Goal: Obtain resource: Download file/media

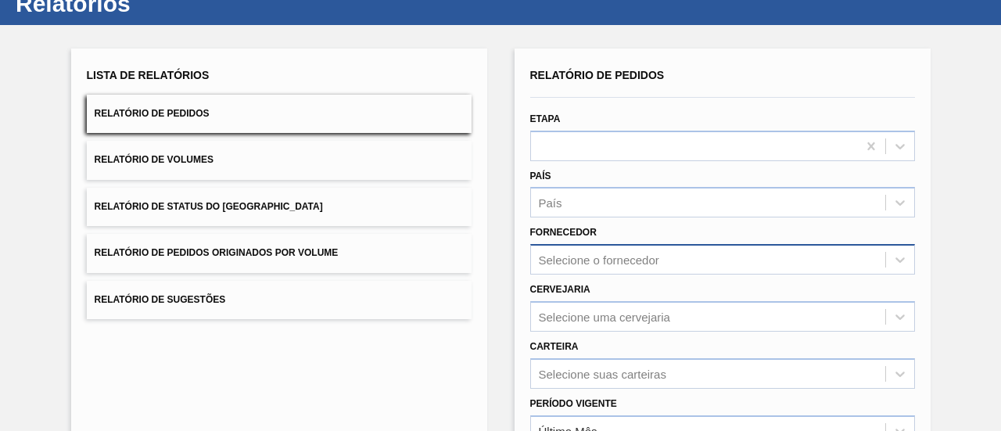
scroll to position [78, 0]
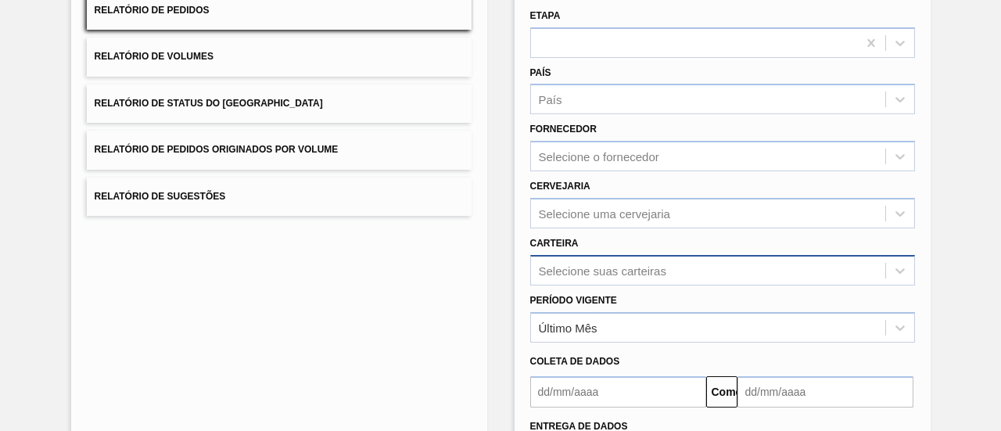
click at [665, 268] on div "Selecione suas carteiras" at bounding box center [722, 270] width 385 height 30
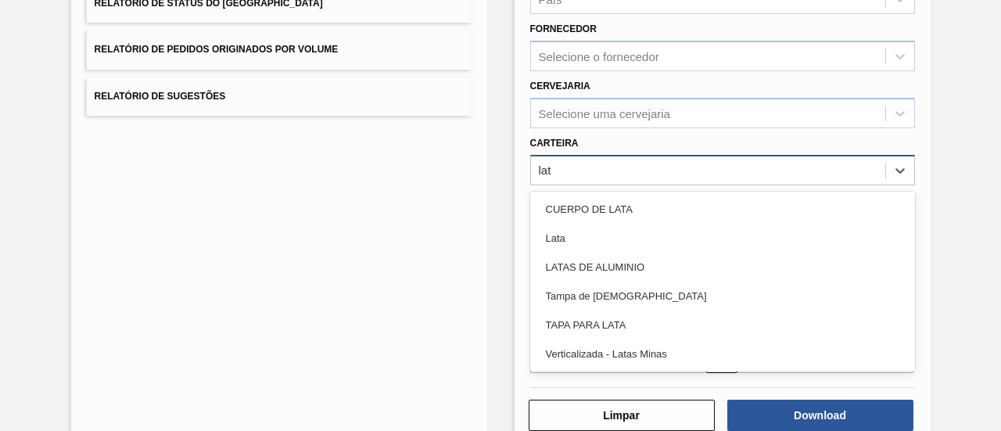
type input "lata"
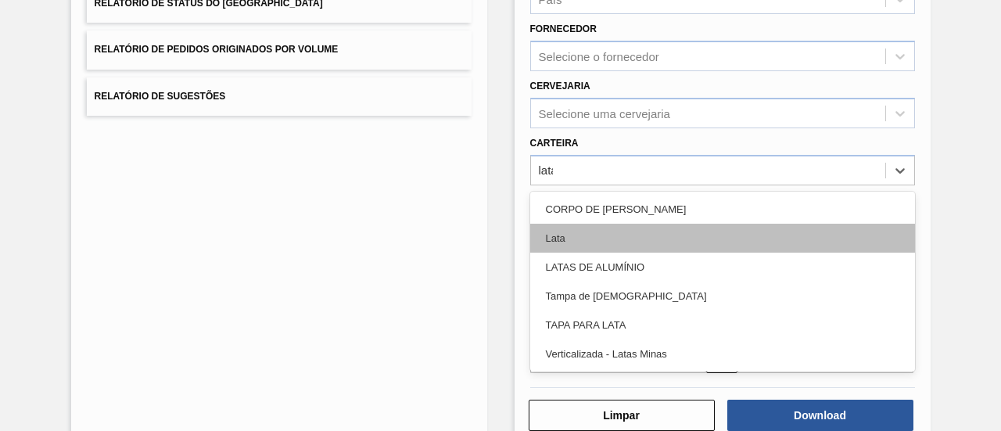
click at [591, 234] on div "Lata" at bounding box center [722, 238] width 385 height 29
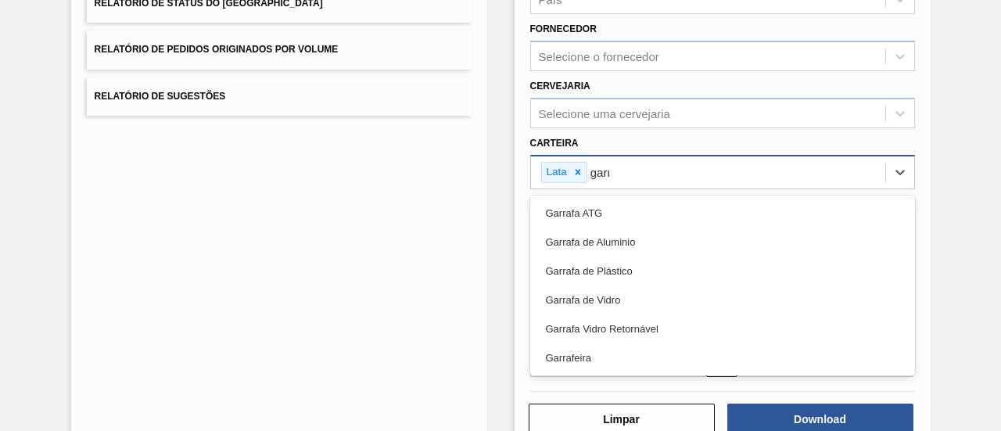
type input "garra"
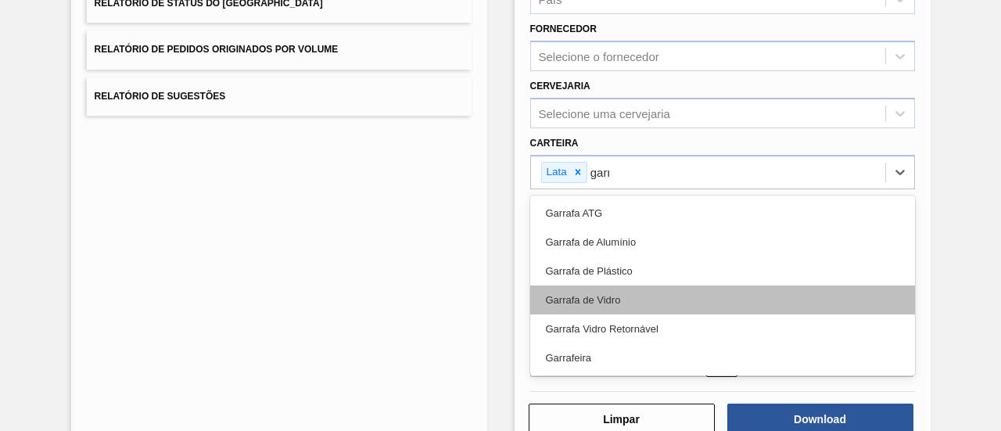
click at [635, 299] on div "Garrafa de Vidro" at bounding box center [722, 299] width 385 height 29
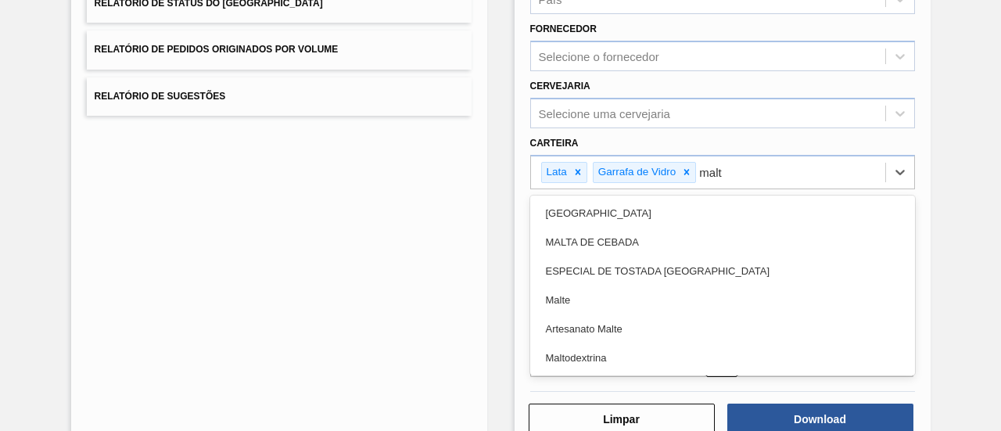
type input "malte"
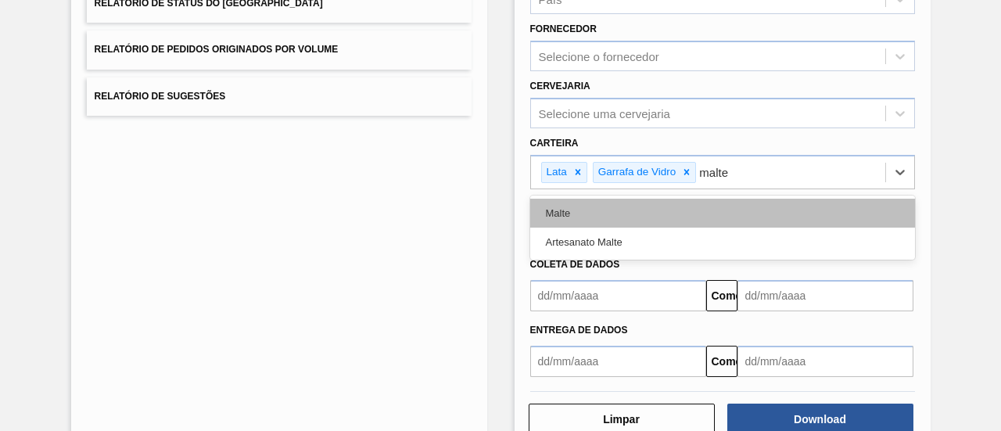
click at [604, 211] on div "Malte" at bounding box center [722, 213] width 385 height 29
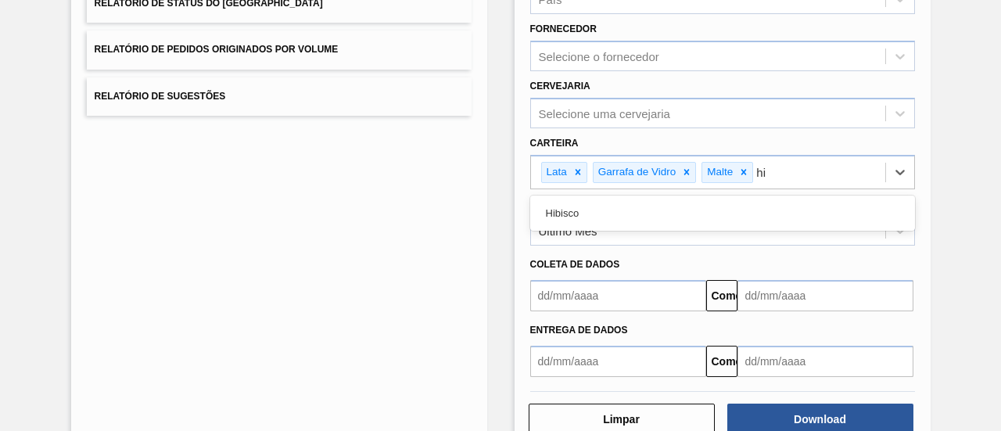
type input "h"
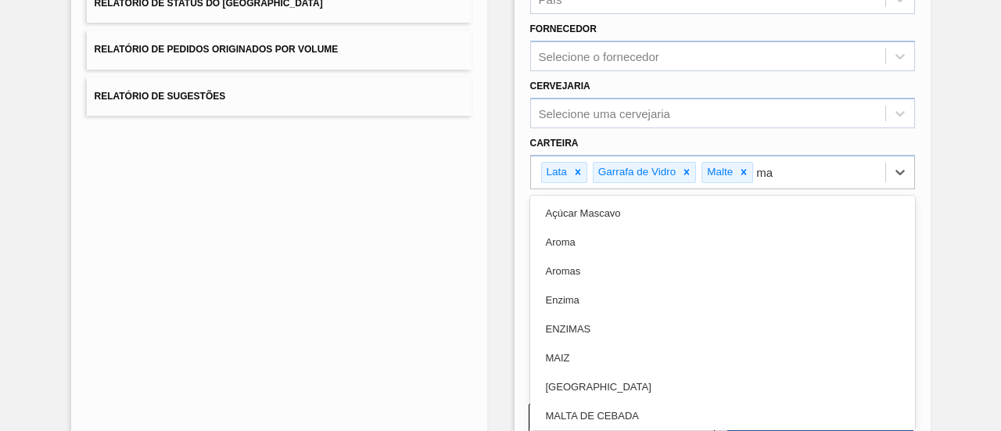
type input "m"
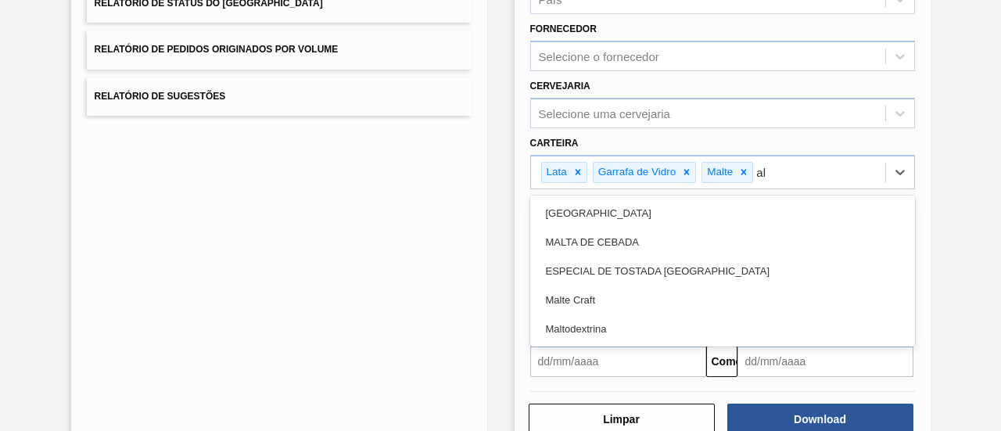
type input "a"
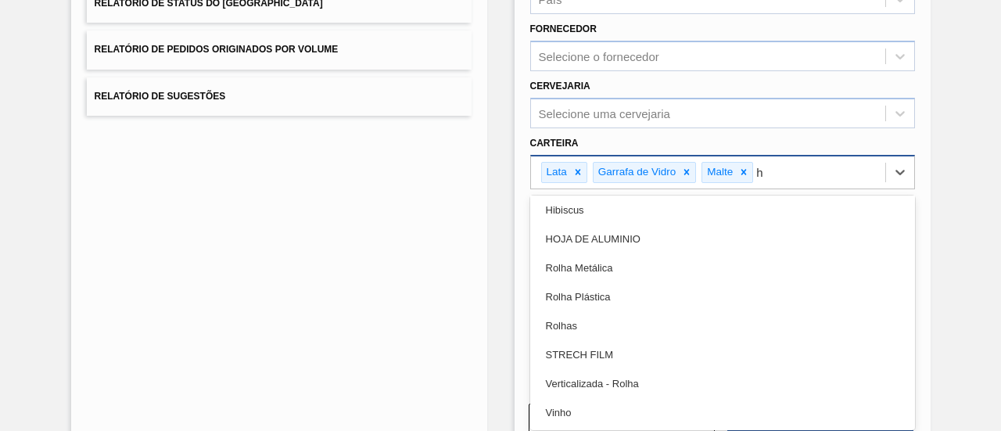
scroll to position [0, 0]
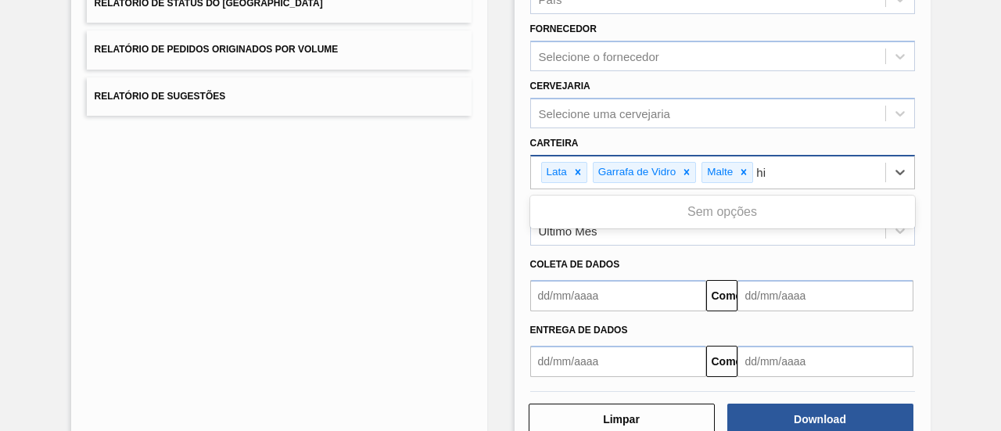
type input "h"
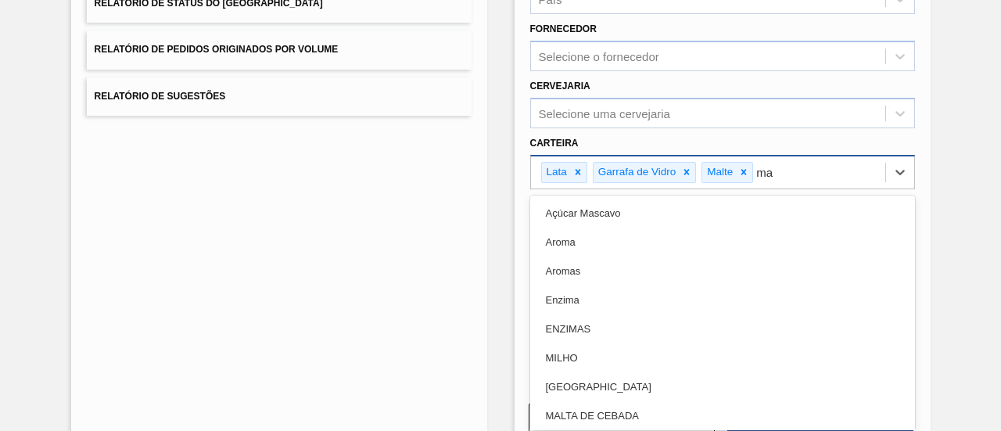
type input "m"
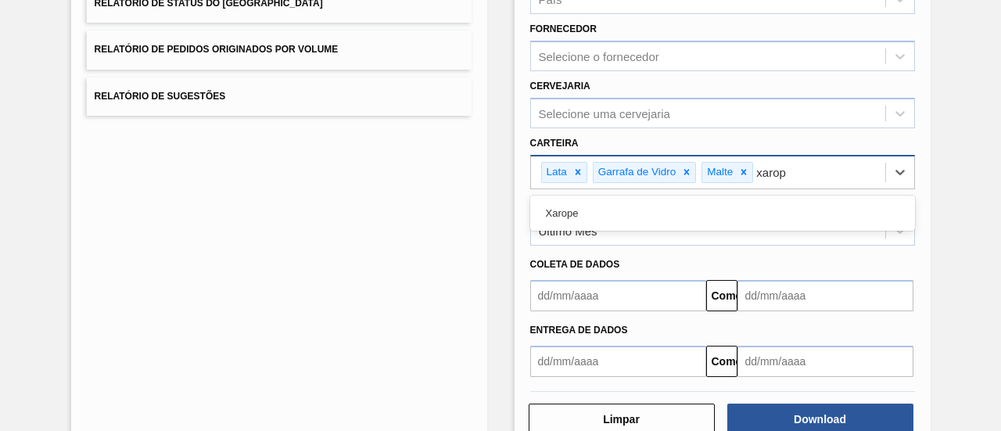
type input "xarope"
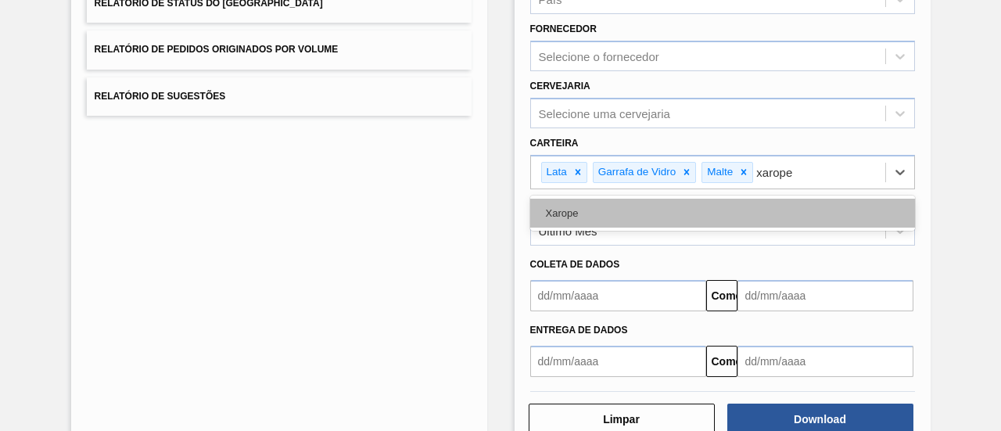
click at [615, 207] on div "Xarope" at bounding box center [722, 213] width 385 height 29
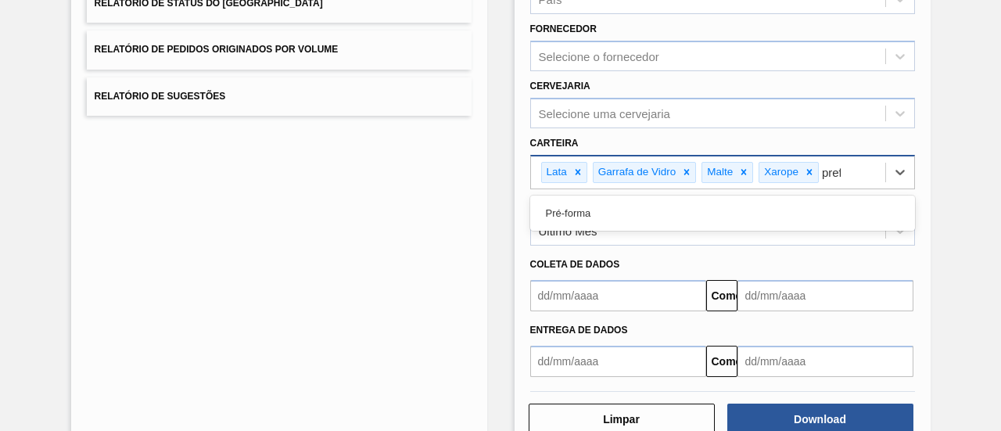
type input "prefo"
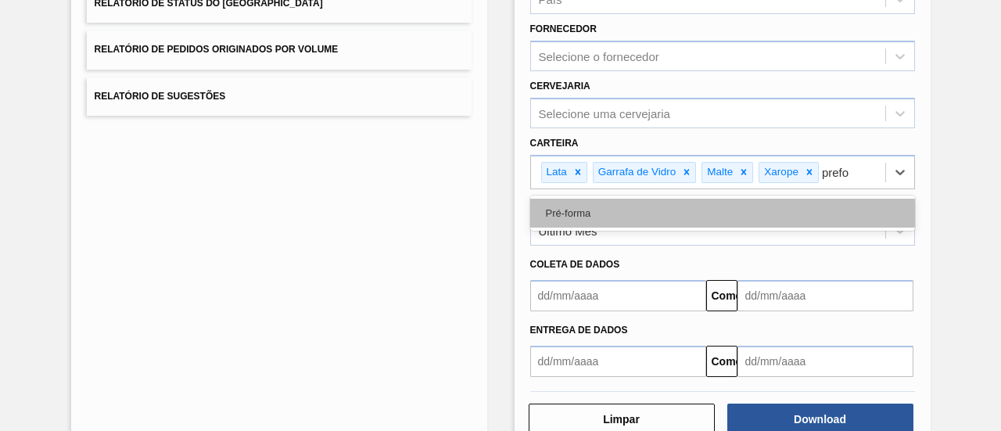
click at [575, 209] on font "Pré-forma" at bounding box center [568, 213] width 45 height 12
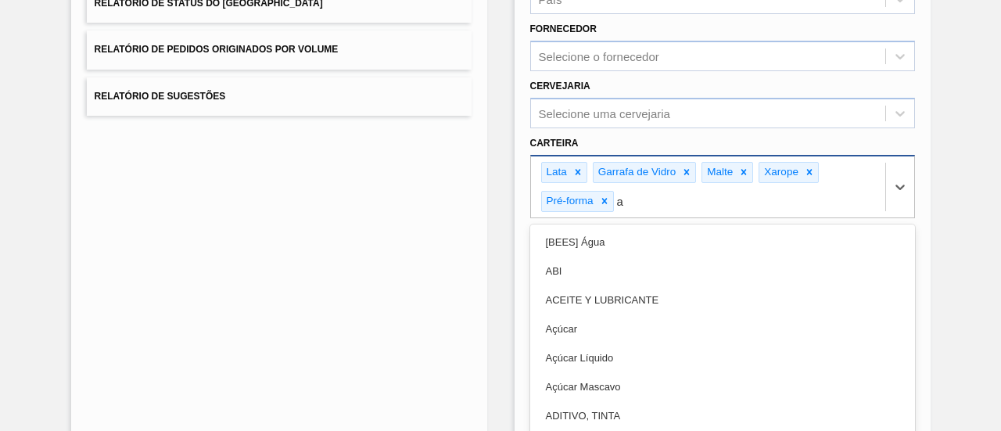
scroll to position [288, 0]
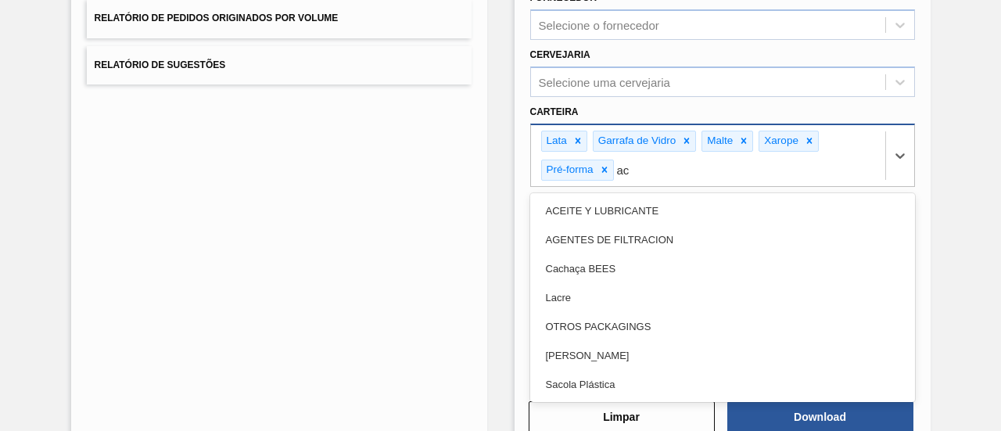
type input "a"
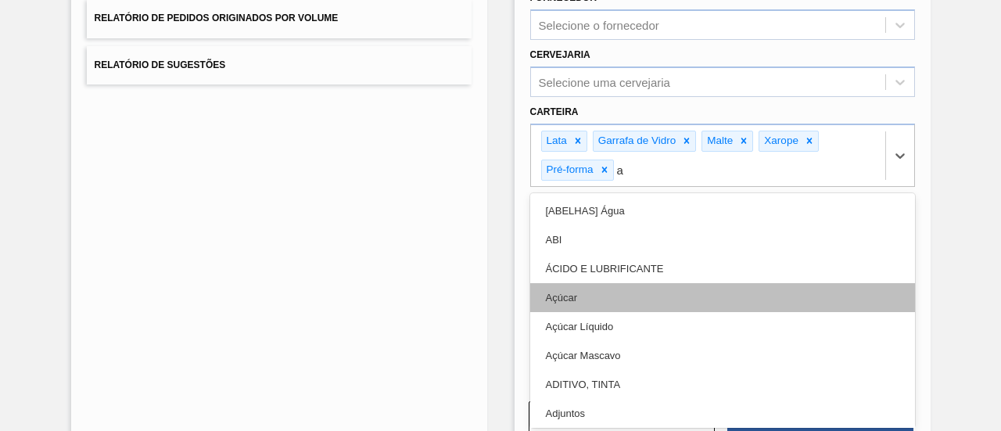
click at [582, 292] on div "Açúcar" at bounding box center [722, 297] width 385 height 29
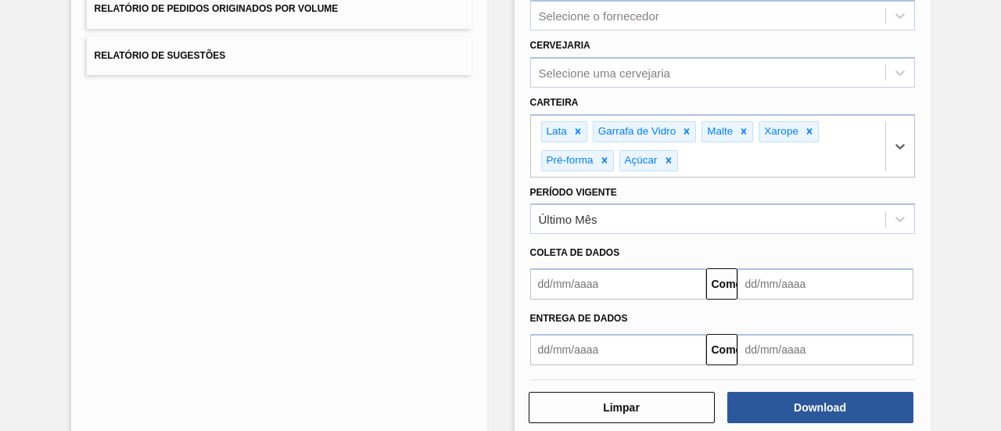
scroll to position [323, 0]
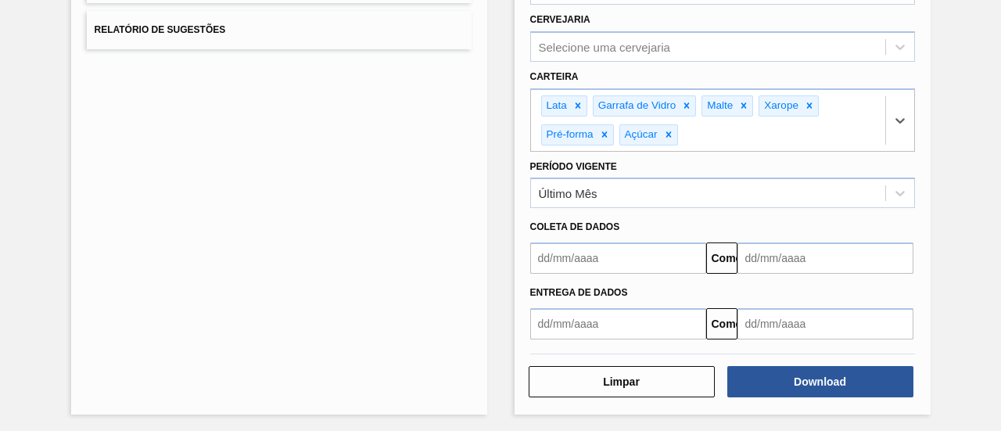
click at [623, 257] on input "text" at bounding box center [618, 257] width 176 height 31
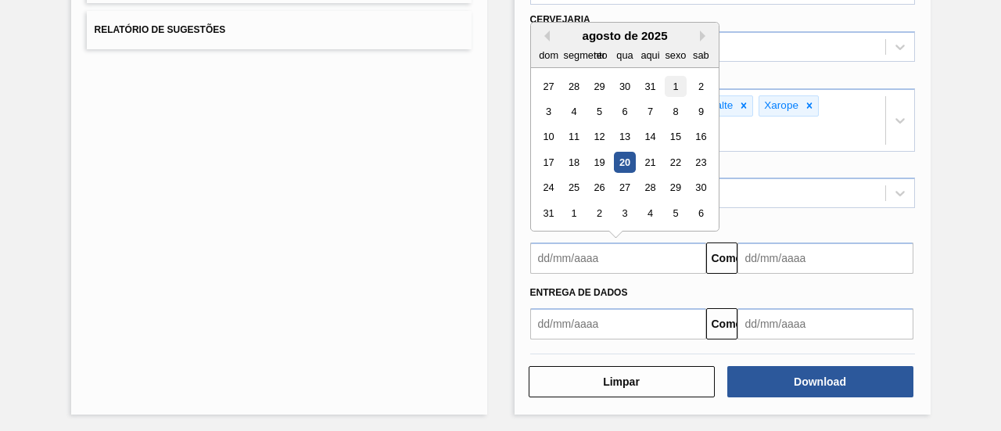
click at [669, 78] on div "1" at bounding box center [675, 86] width 21 height 21
type input "[DATE]"
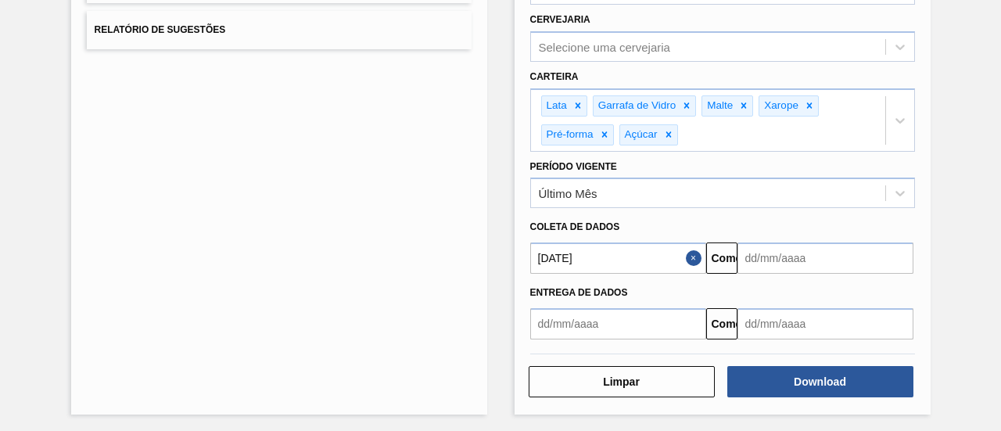
click at [873, 260] on input "text" at bounding box center [825, 257] width 176 height 31
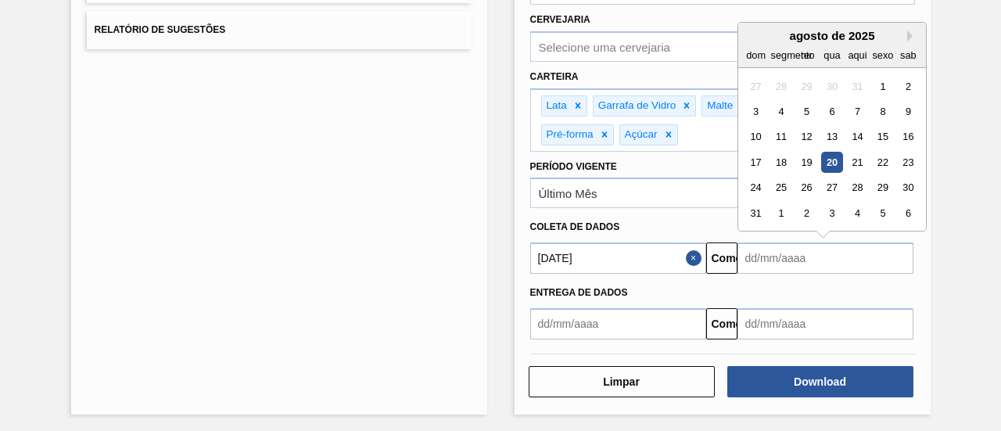
click at [835, 160] on div "20" at bounding box center [831, 162] width 21 height 21
type input "[DATE]"
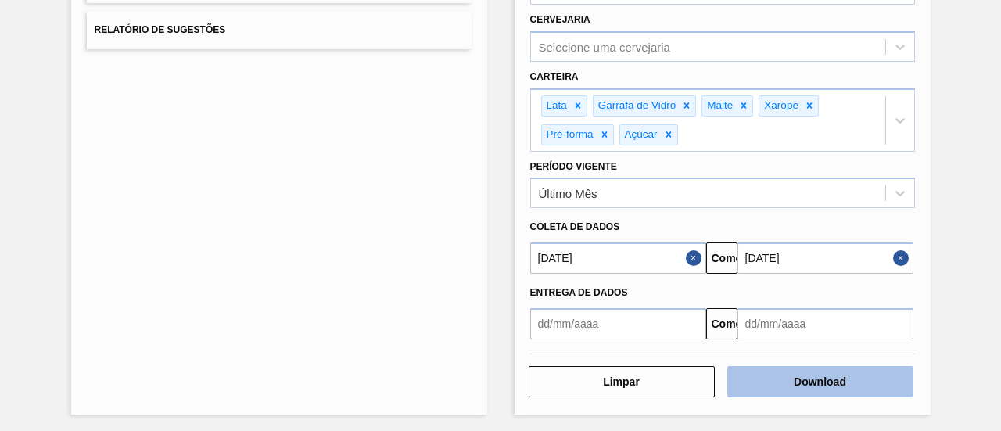
click at [818, 381] on font "Download" at bounding box center [820, 381] width 52 height 13
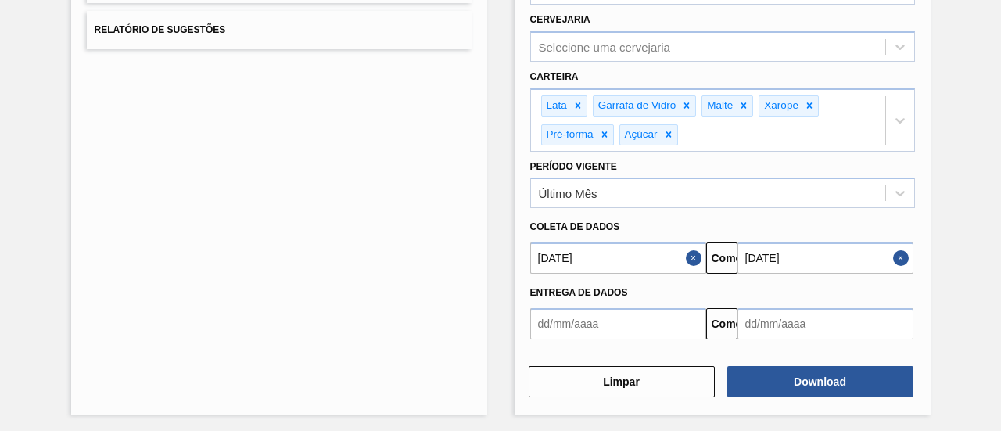
click at [690, 256] on button "Fechar" at bounding box center [696, 257] width 20 height 31
click at [904, 253] on button "Close" at bounding box center [903, 257] width 20 height 31
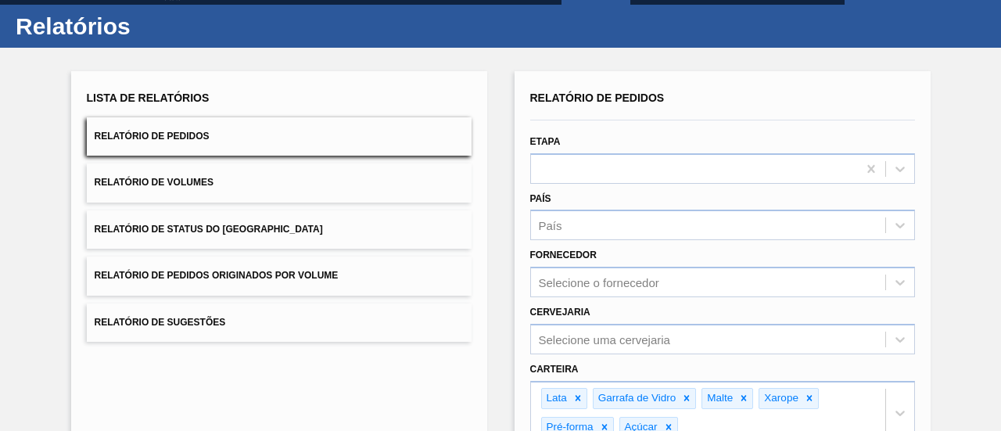
scroll to position [88, 0]
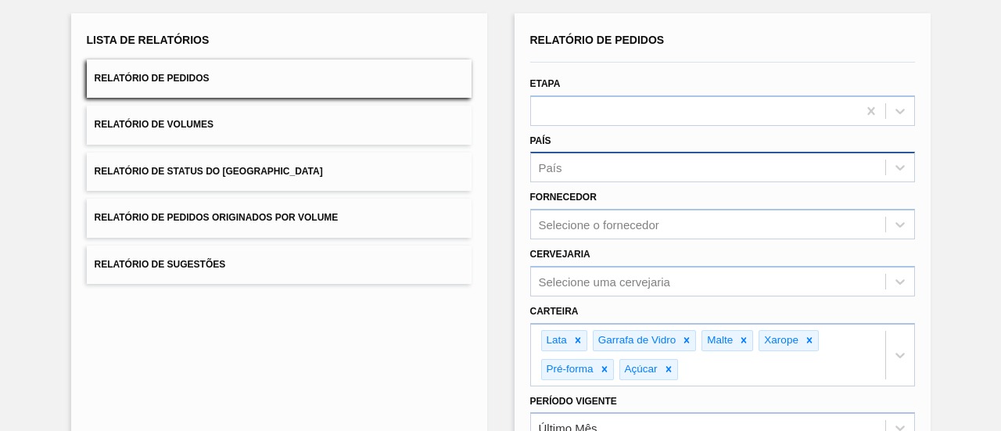
click at [630, 165] on div "País" at bounding box center [708, 167] width 354 height 23
type input "b"
click at [902, 163] on icon at bounding box center [900, 168] width 16 height 16
click at [902, 167] on icon at bounding box center [899, 168] width 9 height 5
click at [899, 169] on icon at bounding box center [900, 168] width 16 height 16
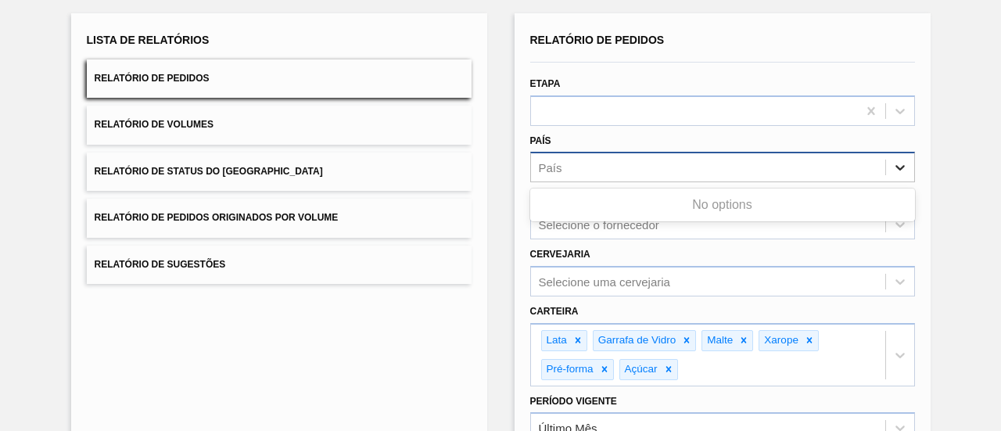
click at [899, 169] on icon at bounding box center [900, 168] width 16 height 16
click at [896, 171] on icon at bounding box center [900, 168] width 16 height 16
type input "BR -"
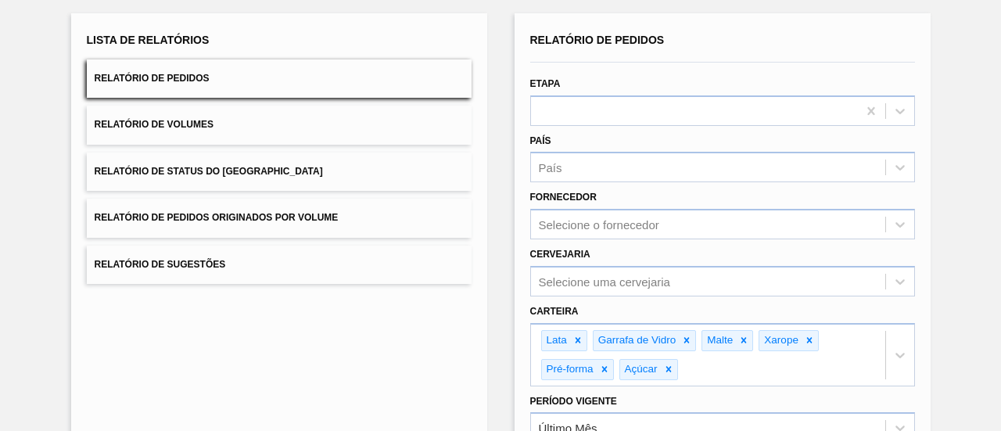
click at [796, 138] on div "País País" at bounding box center [722, 156] width 385 height 53
click at [722, 186] on div "Fornecedor Selecione o fornecedor" at bounding box center [722, 212] width 385 height 53
click at [704, 173] on div "País" at bounding box center [708, 167] width 354 height 23
click at [717, 203] on font "Sem opções" at bounding box center [722, 204] width 70 height 13
click at [703, 126] on div "País opção, desmarcada. Use as teclas para cima e para baixo para escolher as o…" at bounding box center [722, 154] width 397 height 57
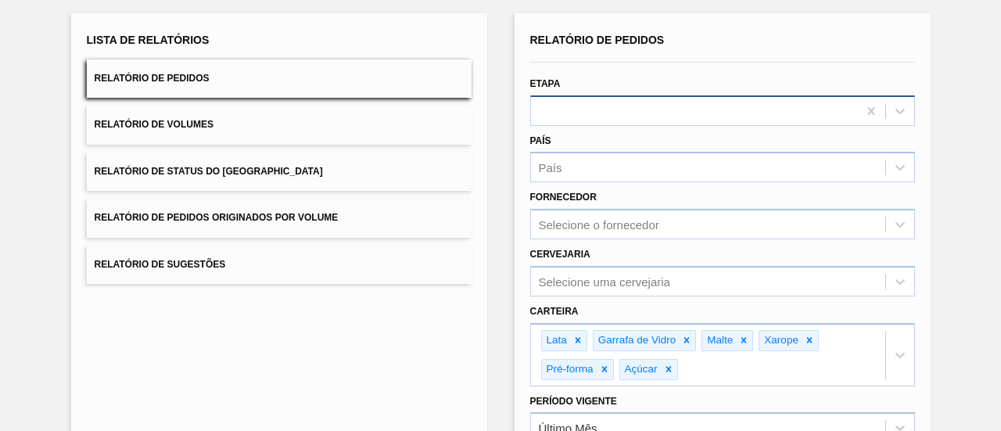
click at [679, 102] on div at bounding box center [694, 110] width 326 height 23
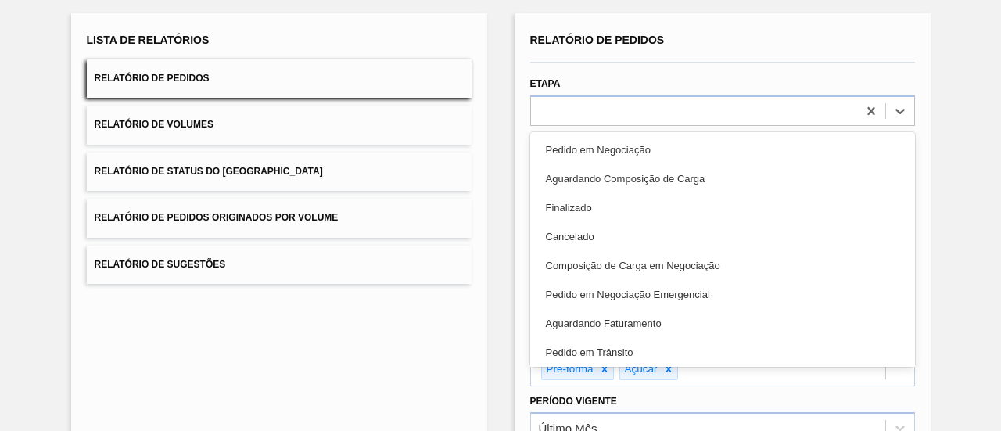
click at [647, 73] on div "Etapa Opção Pedido em Negociação focada, 1 de 20. 20 resultados disponíveis. Us…" at bounding box center [722, 99] width 385 height 53
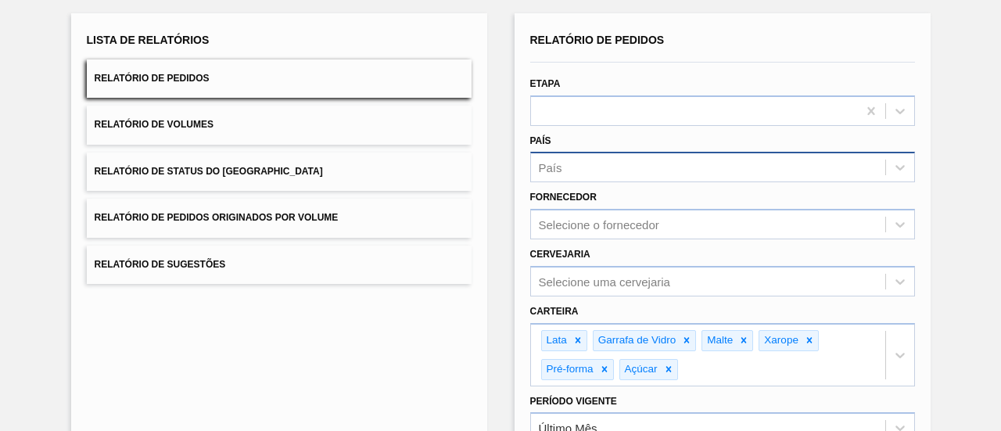
click at [616, 167] on div "País" at bounding box center [708, 167] width 354 height 23
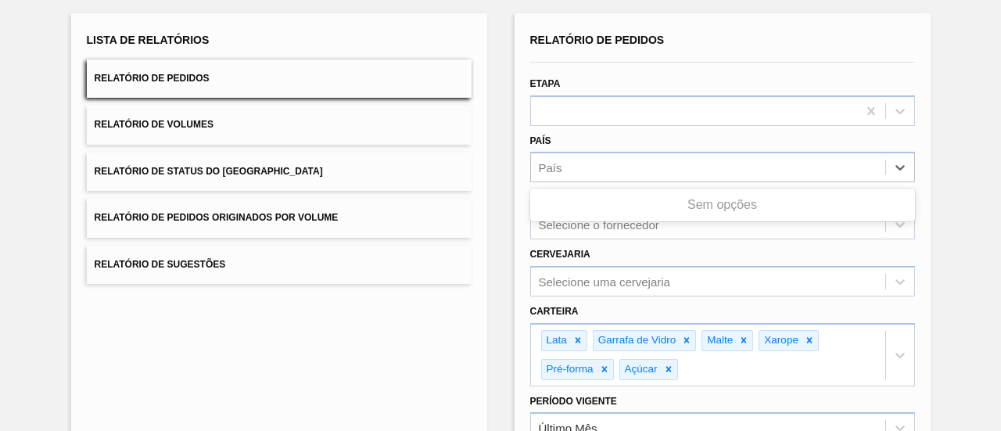
click at [579, 134] on div "País opção, desmarcada. Use as teclas para cima e para baixo para escolher as o…" at bounding box center [722, 156] width 385 height 53
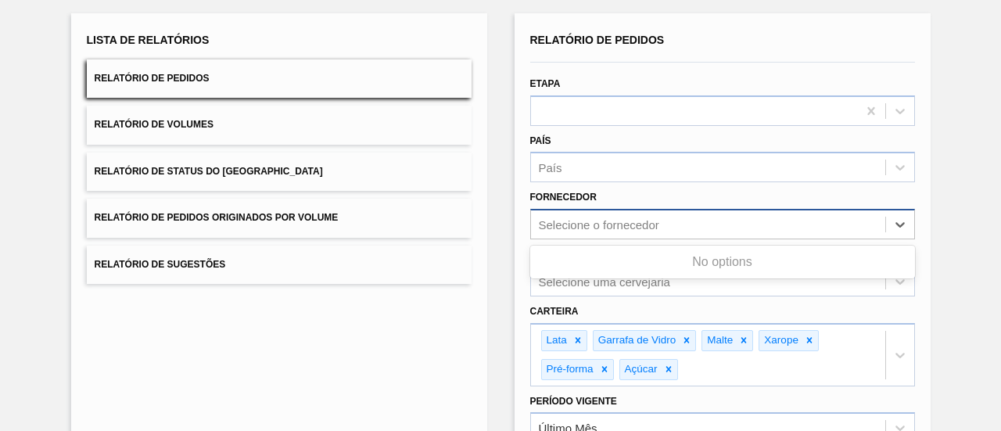
click at [582, 227] on font "Selecione o fornecedor" at bounding box center [599, 224] width 120 height 13
click at [586, 193] on font "Fornecedor" at bounding box center [563, 197] width 66 height 11
click at [540, 218] on input "Fornecedor" at bounding box center [540, 224] width 2 height 13
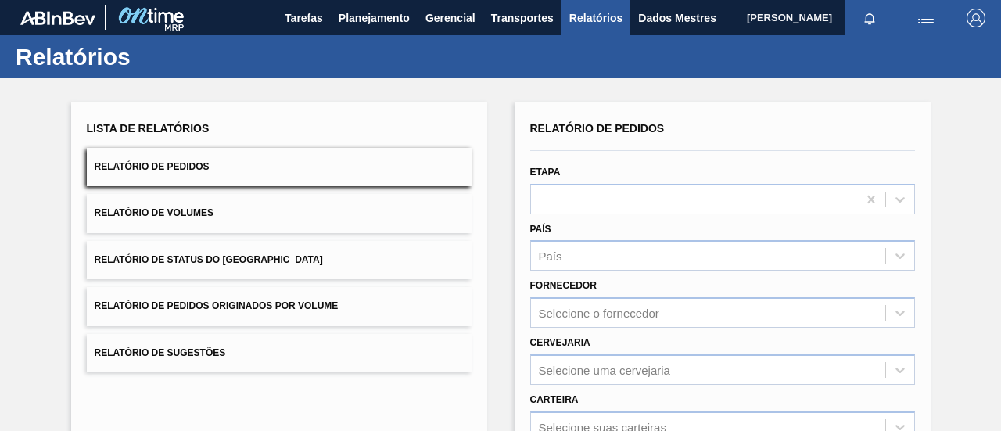
click at [805, 259] on div "País" at bounding box center [722, 255] width 385 height 30
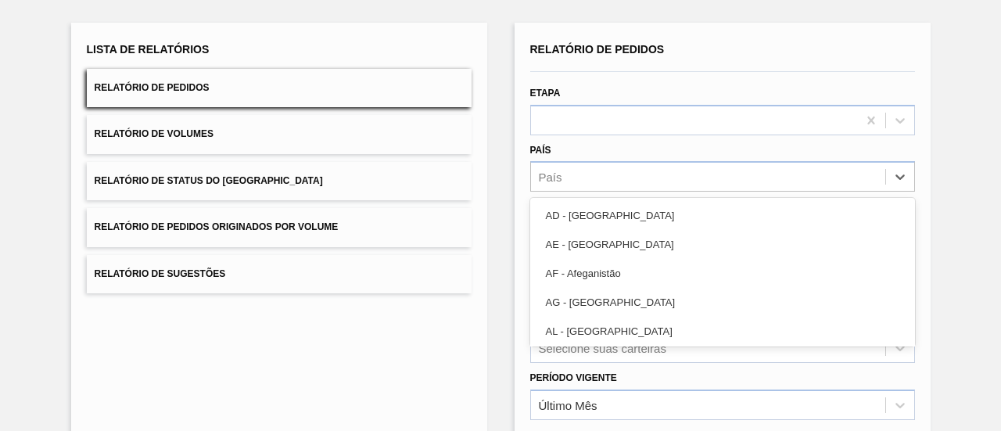
scroll to position [86, 0]
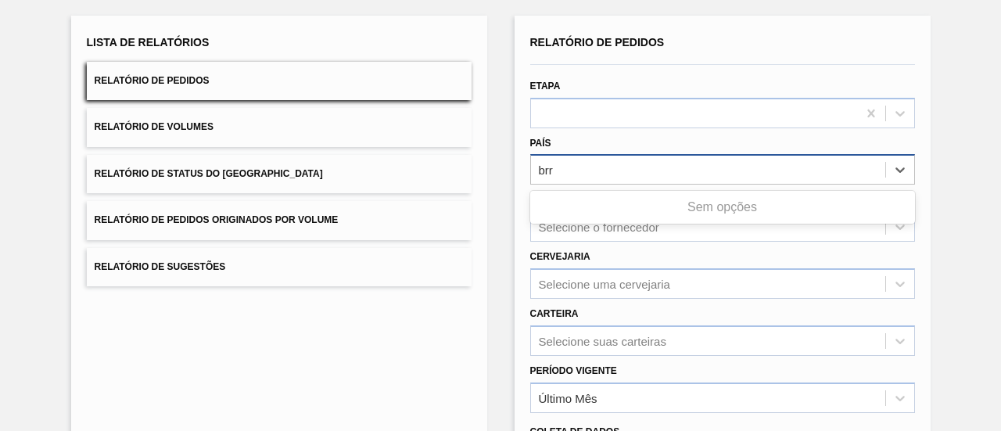
type input "br"
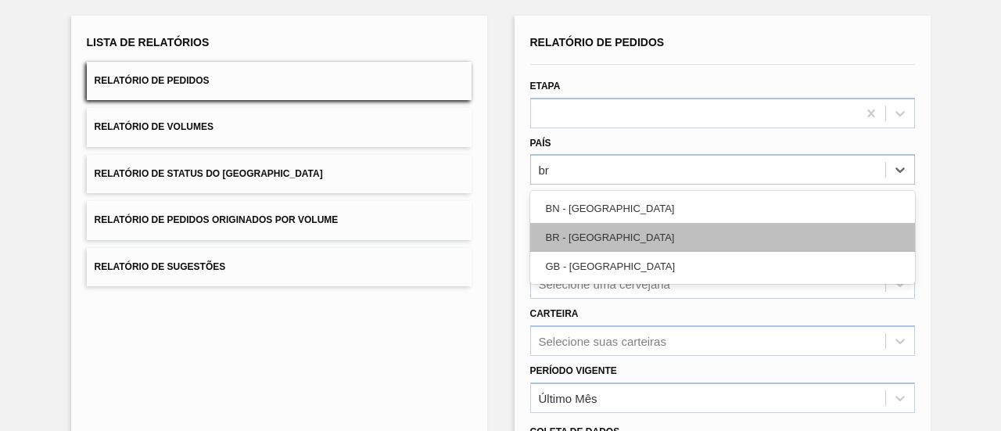
click at [621, 237] on div "BR - Brasil" at bounding box center [722, 237] width 385 height 29
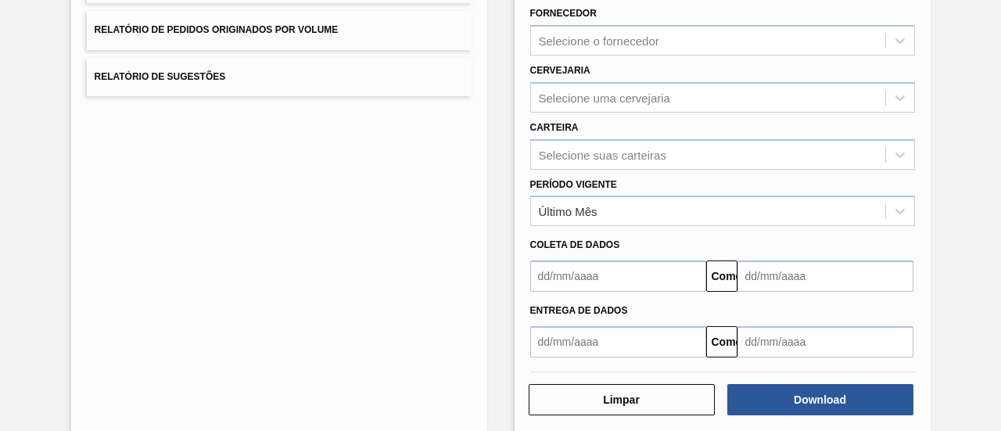
scroll to position [295, 0]
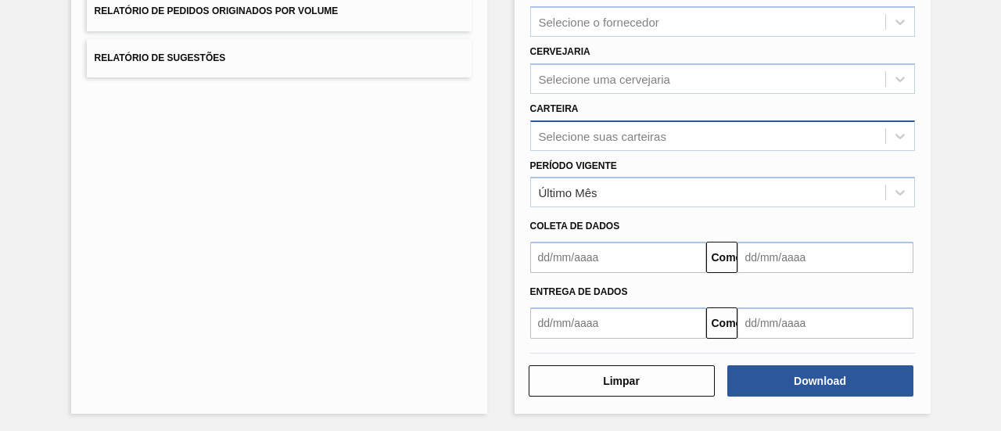
click at [665, 133] on font "Selecione suas carteiras" at bounding box center [602, 135] width 127 height 13
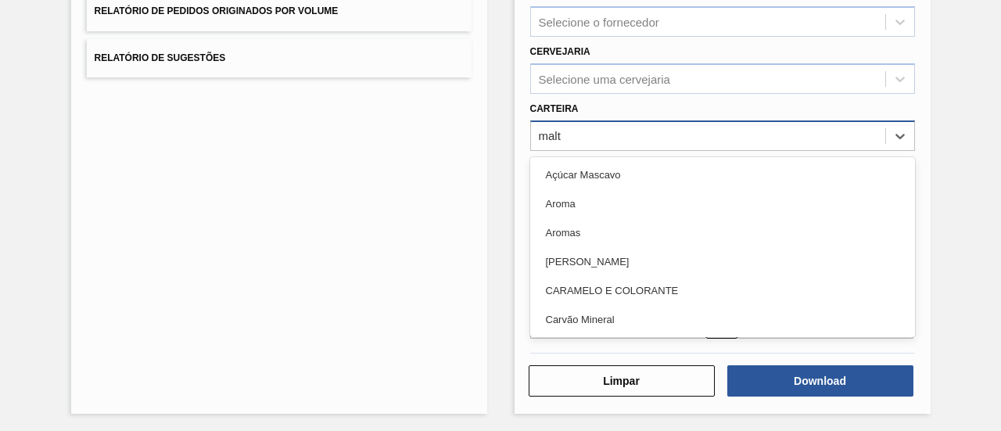
type input "malte"
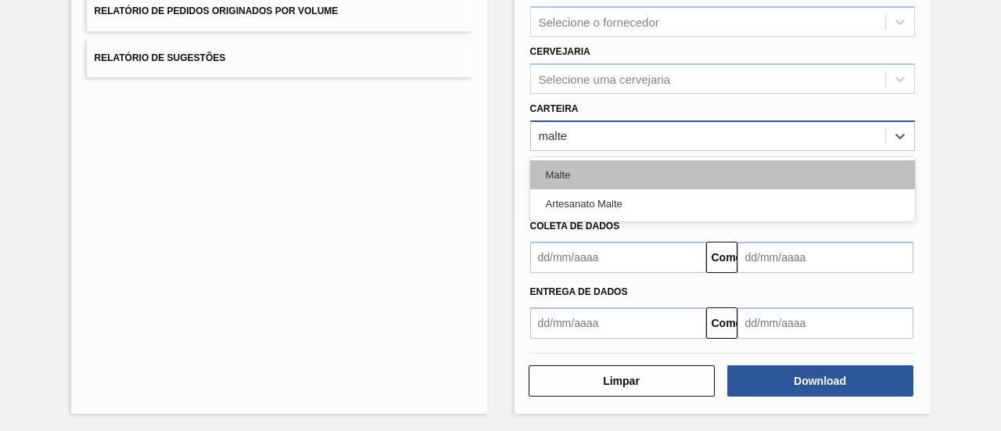
click at [573, 167] on div "Malte" at bounding box center [722, 174] width 385 height 29
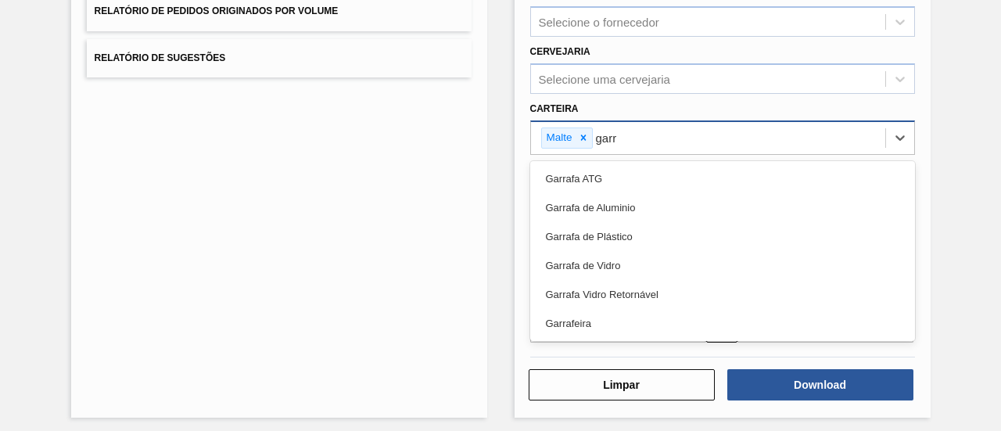
type input "garra"
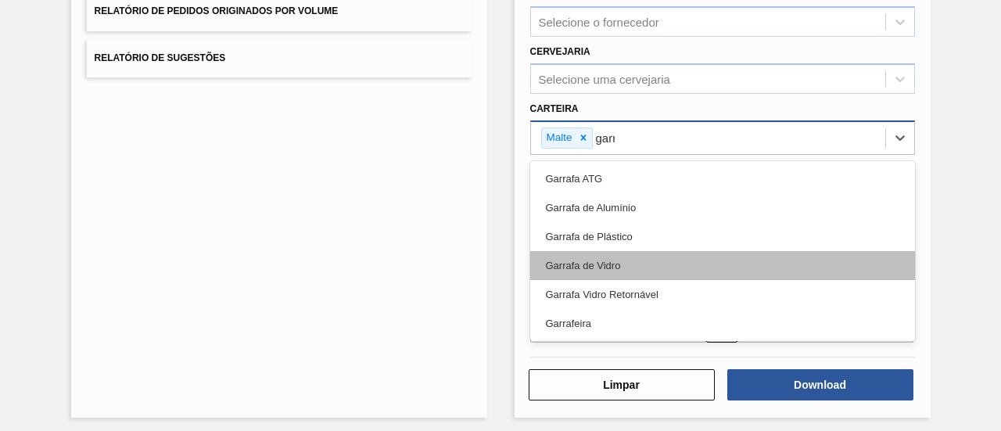
click at [619, 251] on div "Garrafa de Vidro" at bounding box center [722, 265] width 385 height 29
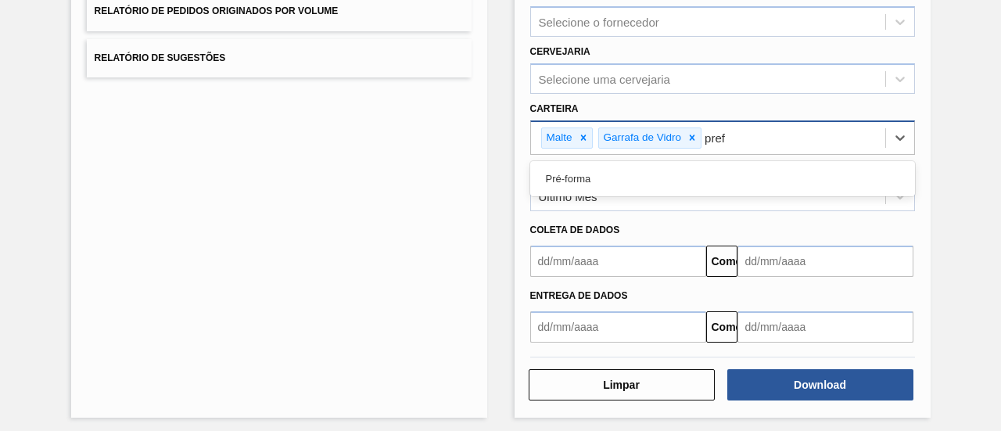
type input "prefo"
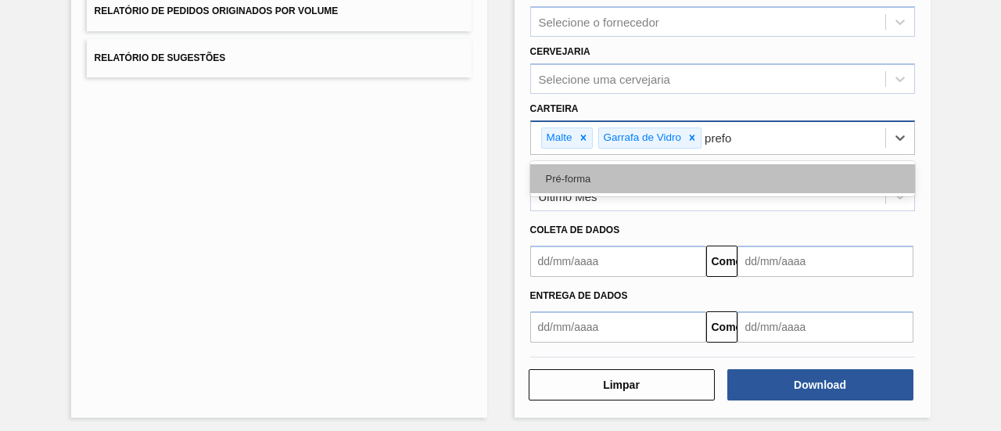
click at [591, 170] on div "Pré-forma" at bounding box center [722, 178] width 385 height 29
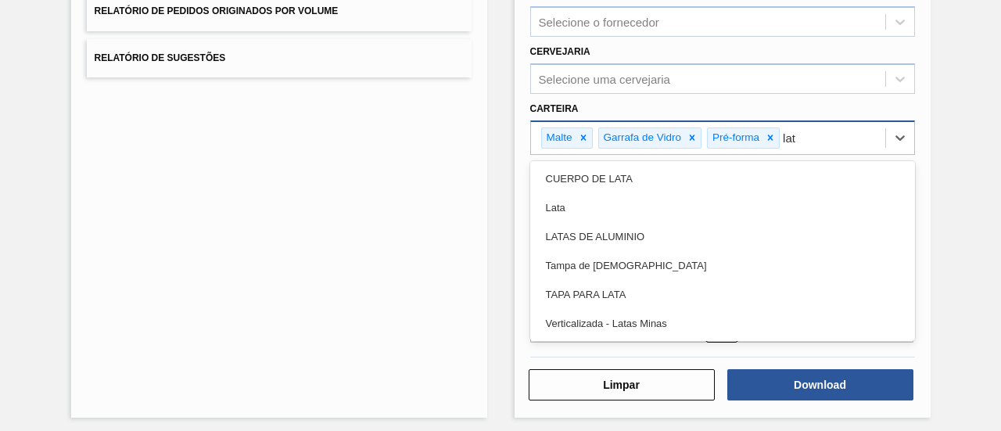
type input "lata"
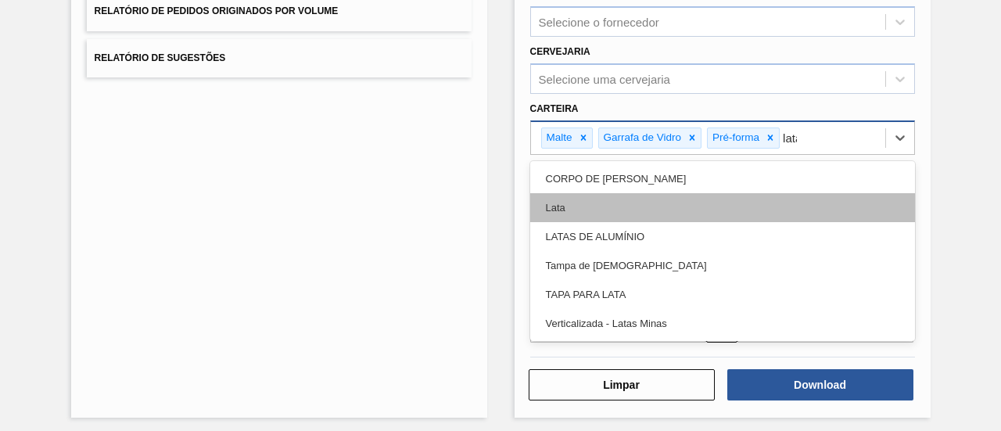
click at [577, 203] on div "Lata" at bounding box center [722, 207] width 385 height 29
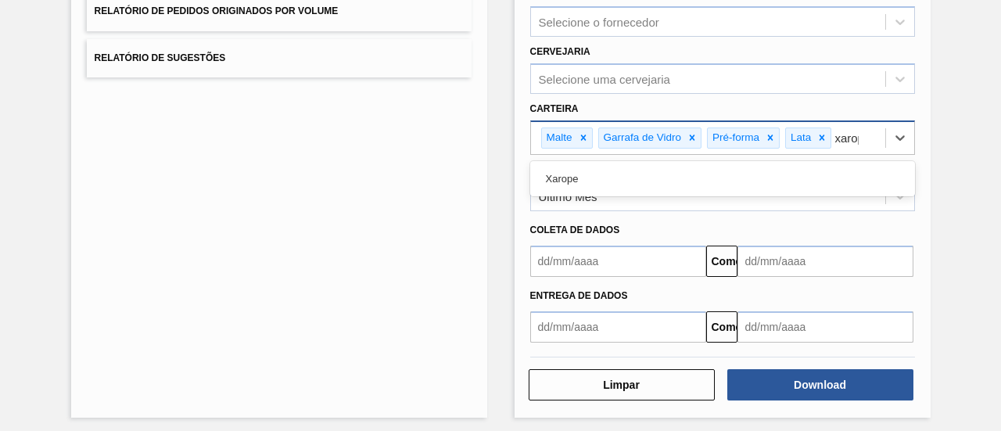
type input "xarope"
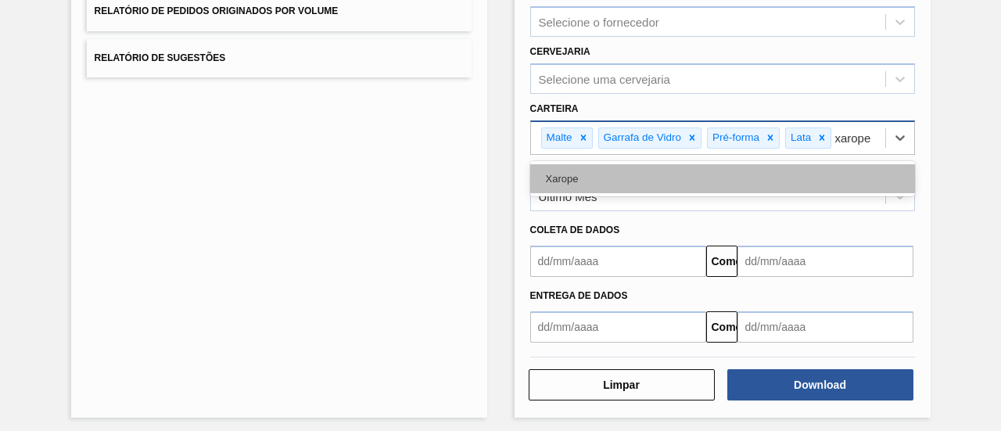
click at [579, 177] on div "Xarope" at bounding box center [722, 178] width 385 height 29
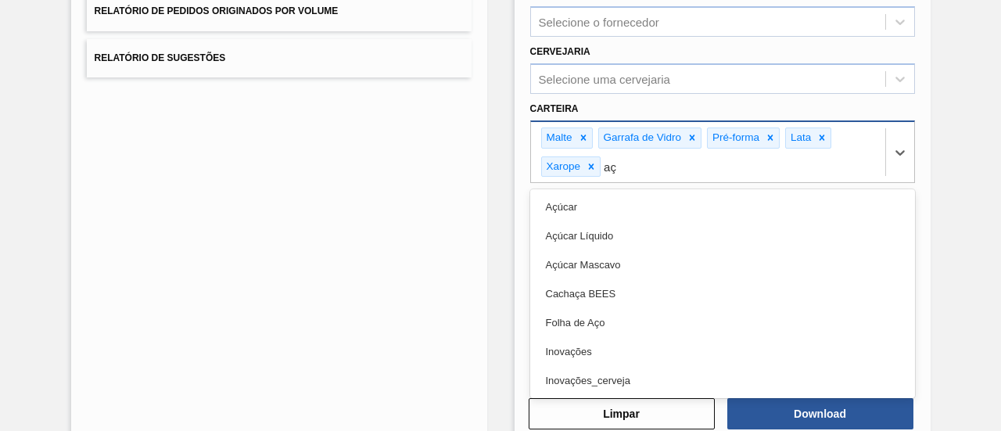
type input "açú"
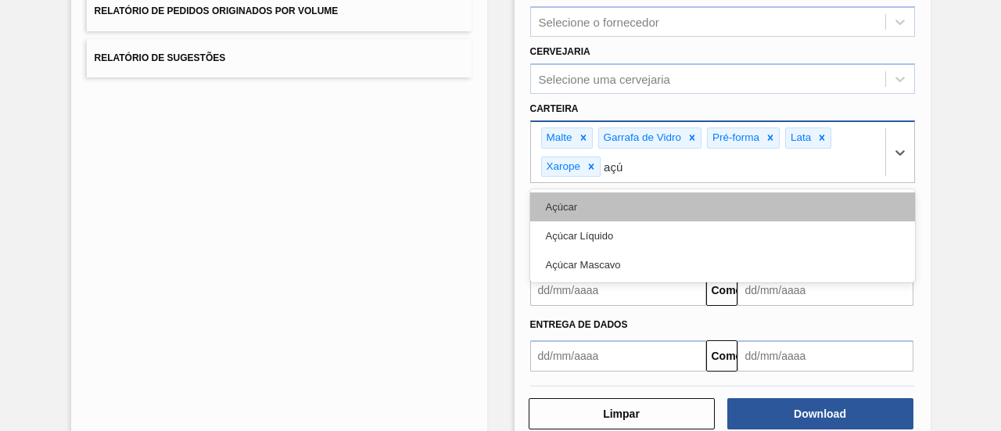
click at [580, 201] on div "Açúcar" at bounding box center [722, 206] width 385 height 29
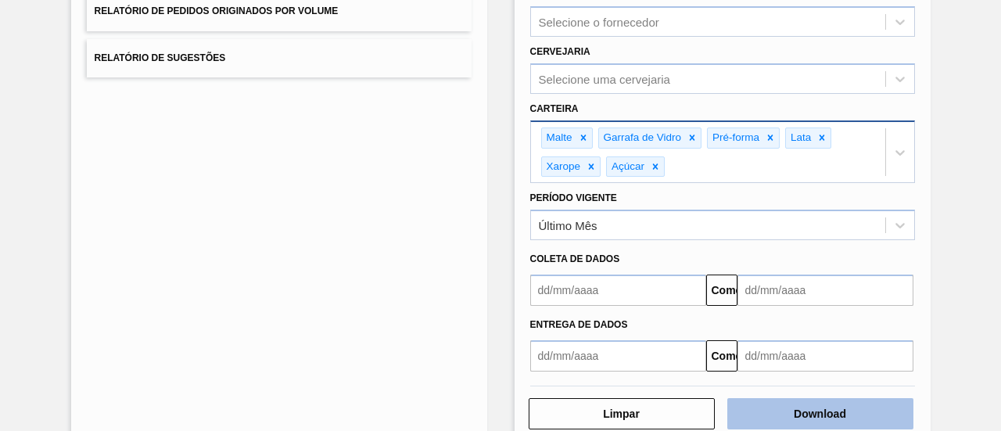
click at [840, 400] on button "Download" at bounding box center [820, 413] width 186 height 31
